Goal: Information Seeking & Learning: Learn about a topic

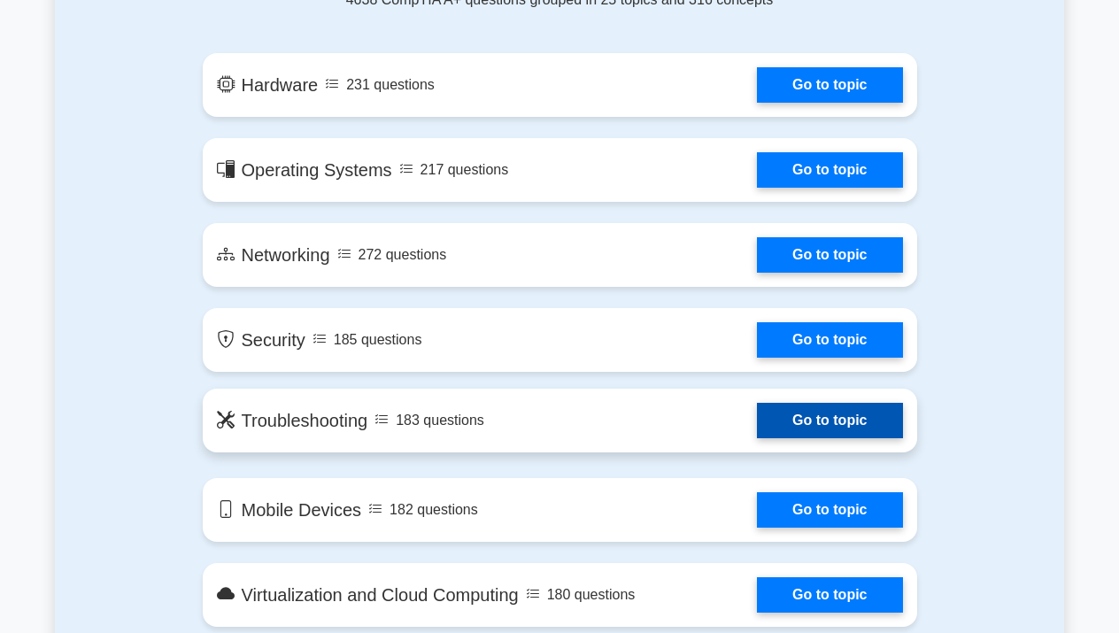
scroll to position [1023, 0]
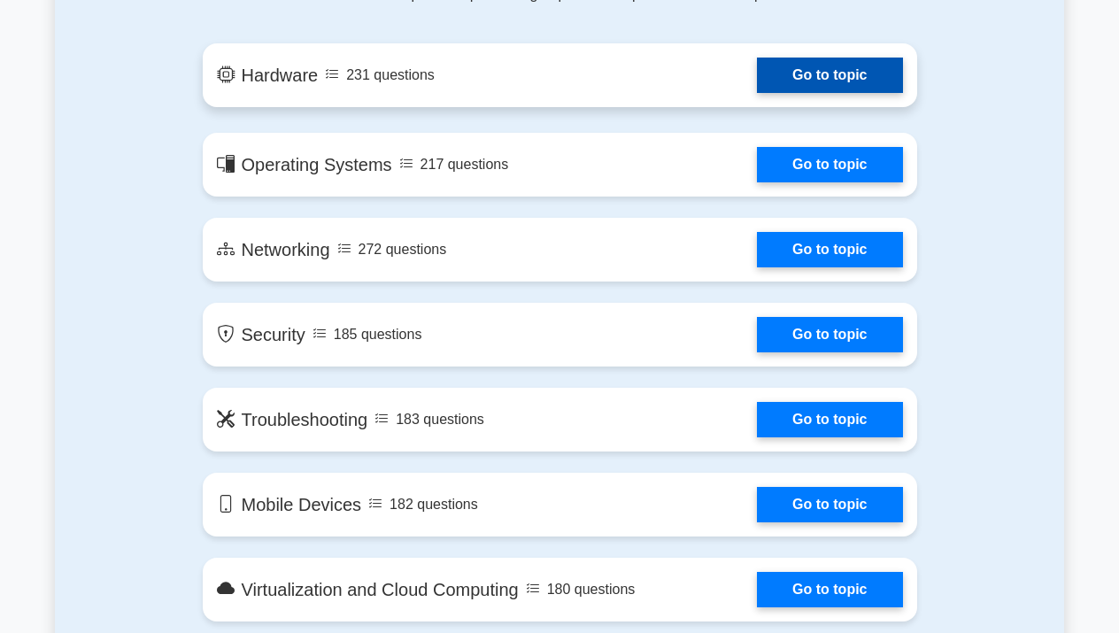
click at [833, 77] on link "Go to topic" at bounding box center [829, 75] width 145 height 35
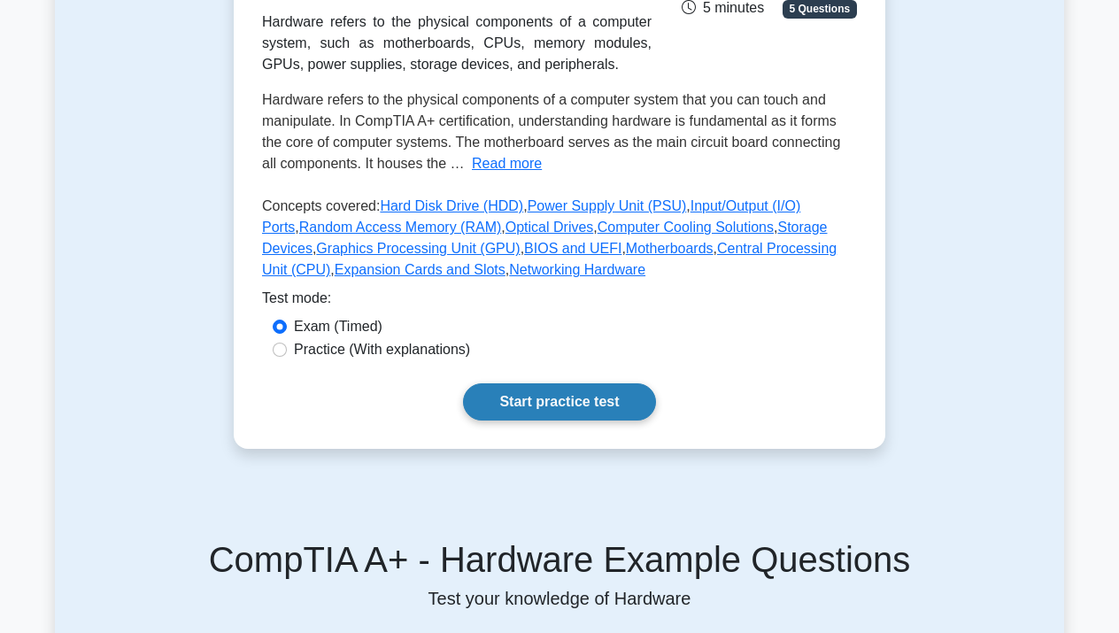
scroll to position [325, 0]
click at [565, 403] on link "Start practice test" at bounding box center [559, 401] width 192 height 37
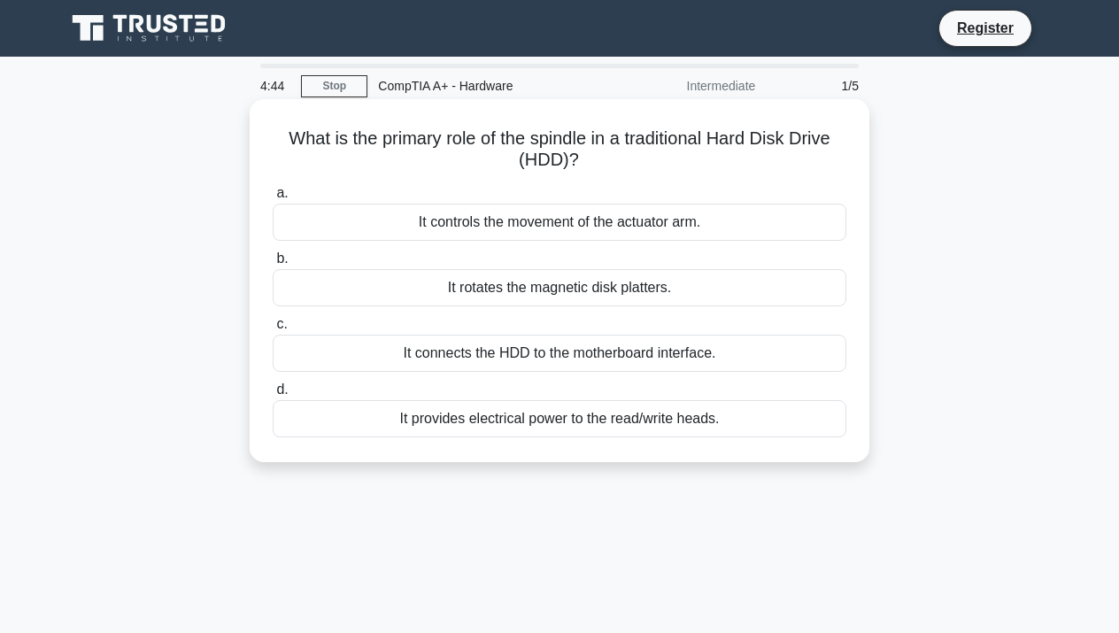
click at [541, 225] on div "It controls the movement of the actuator arm." at bounding box center [560, 222] width 574 height 37
click at [273, 199] on input "a. It controls the movement of the actuator arm." at bounding box center [273, 194] width 0 height 12
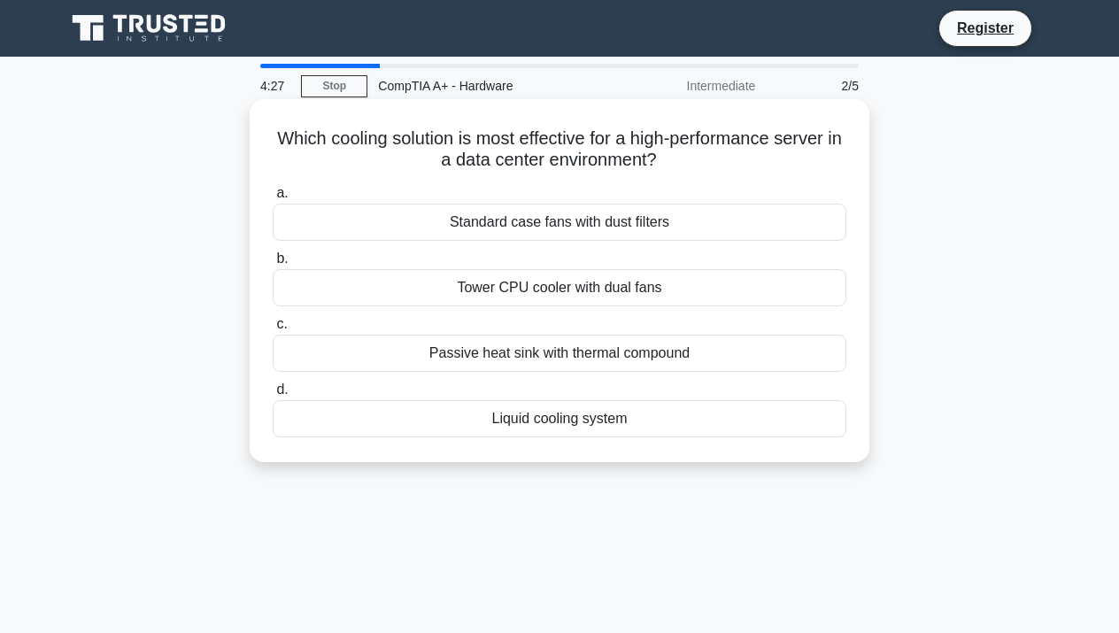
click at [547, 287] on div "Tower CPU cooler with dual fans" at bounding box center [560, 287] width 574 height 37
click at [273, 265] on input "b. Tower CPU cooler with dual fans" at bounding box center [273, 259] width 0 height 12
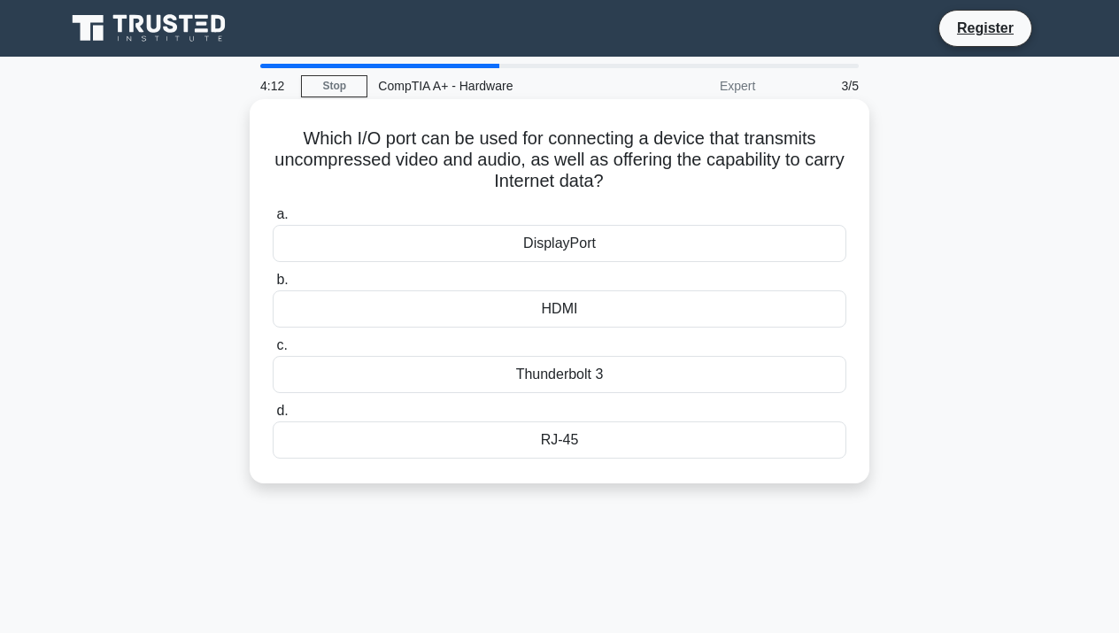
click at [565, 443] on div "RJ-45" at bounding box center [560, 440] width 574 height 37
click at [273, 417] on input "d. RJ-45" at bounding box center [273, 412] width 0 height 12
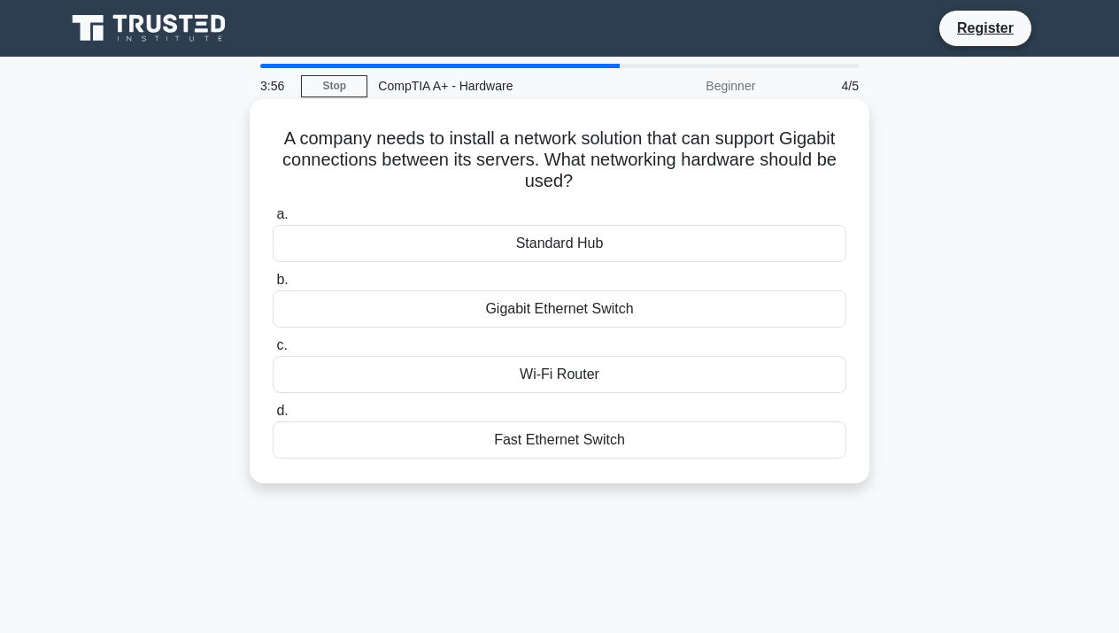
click at [570, 312] on div "Gigabit Ethernet Switch" at bounding box center [560, 308] width 574 height 37
click at [273, 286] on input "b. Gigabit Ethernet Switch" at bounding box center [273, 281] width 0 height 12
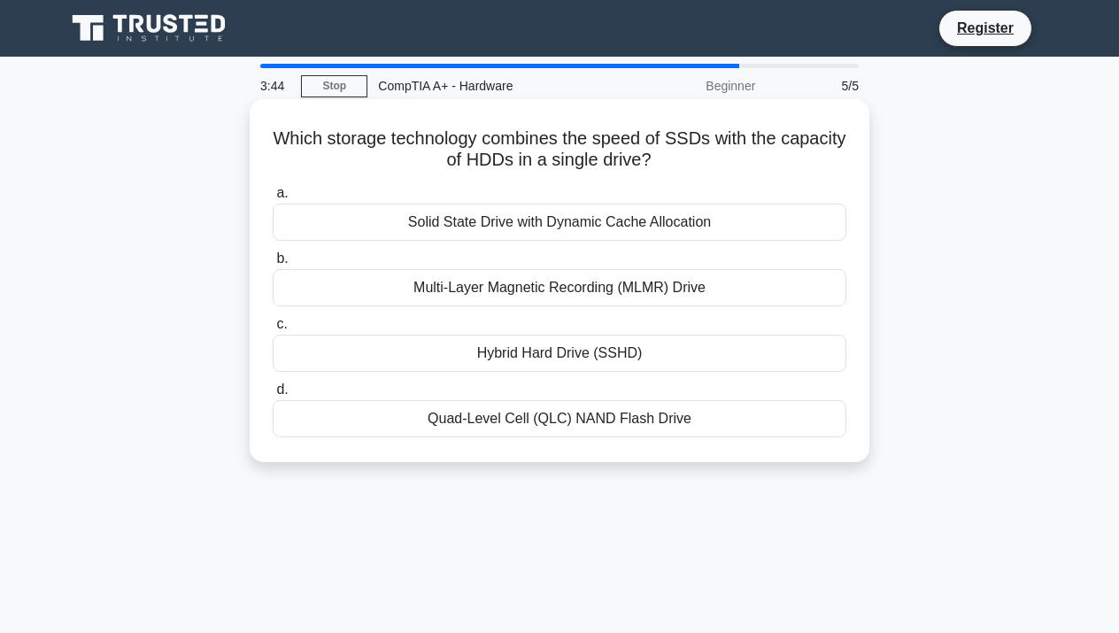
click at [567, 224] on div "Solid State Drive with Dynamic Cache Allocation" at bounding box center [560, 222] width 574 height 37
click at [273, 199] on input "a. Solid State Drive with Dynamic Cache Allocation" at bounding box center [273, 194] width 0 height 12
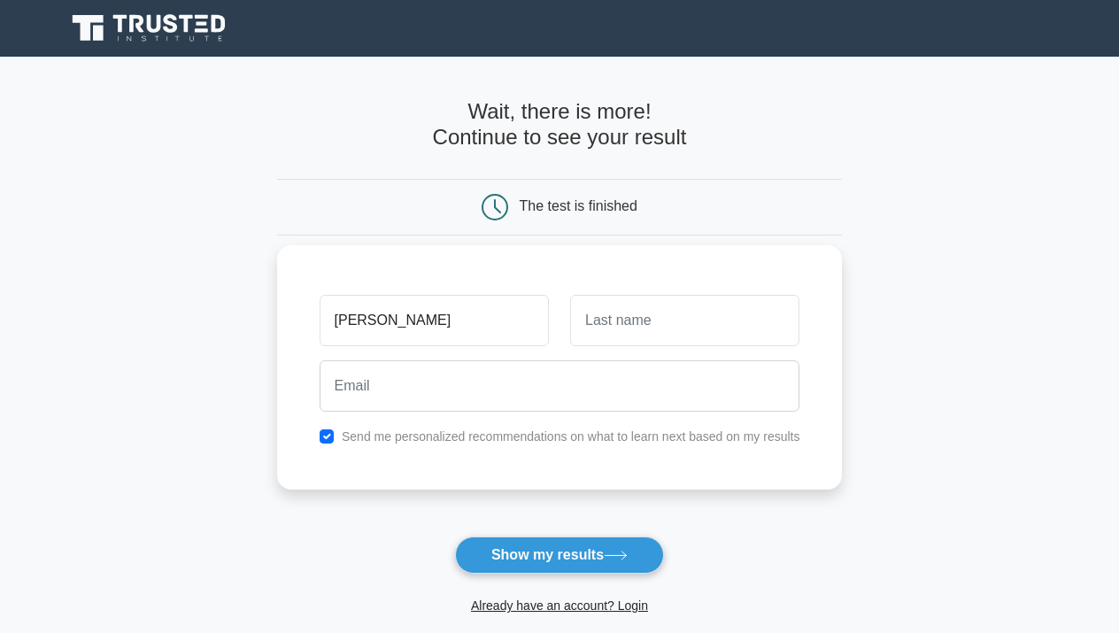
type input "[PERSON_NAME]"
type input "clarke"
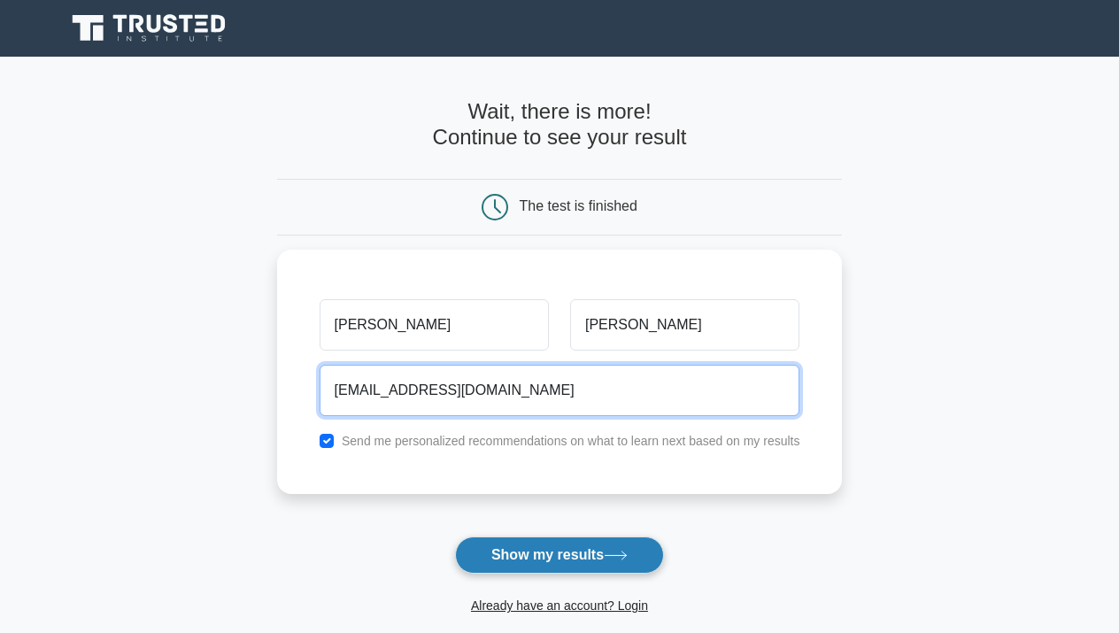
type input "glendclarke@bpsma.org"
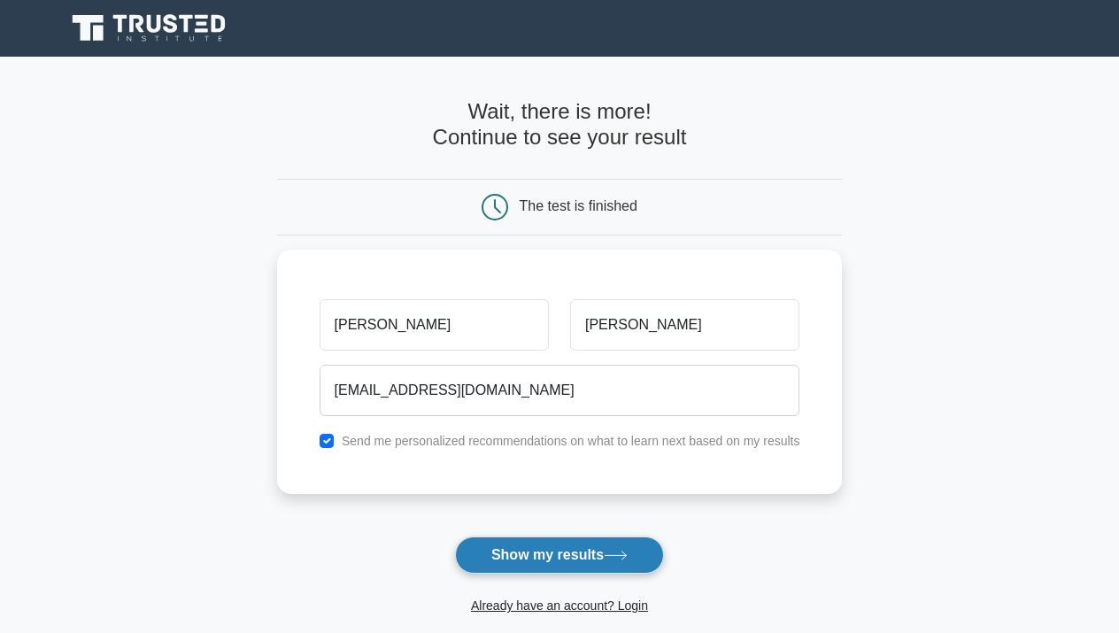
click at [557, 560] on button "Show my results" at bounding box center [559, 555] width 209 height 37
